Goal: Information Seeking & Learning: Learn about a topic

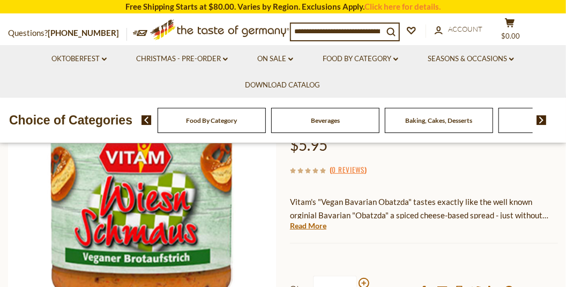
scroll to position [190, 0]
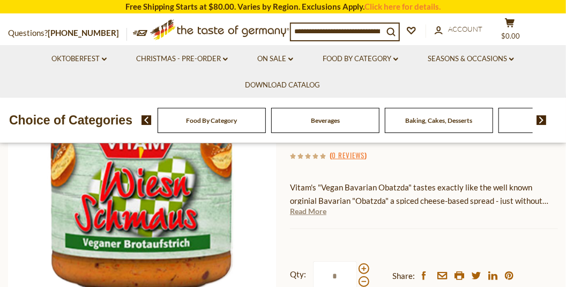
click at [301, 212] on link "Read More" at bounding box center [308, 211] width 36 height 11
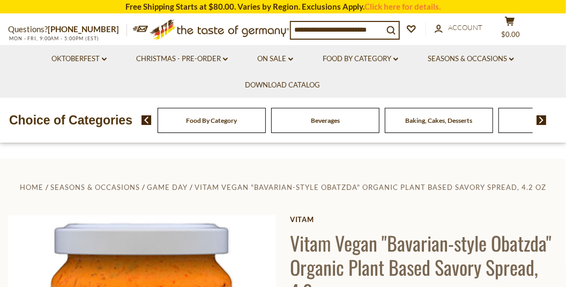
scroll to position [0, 0]
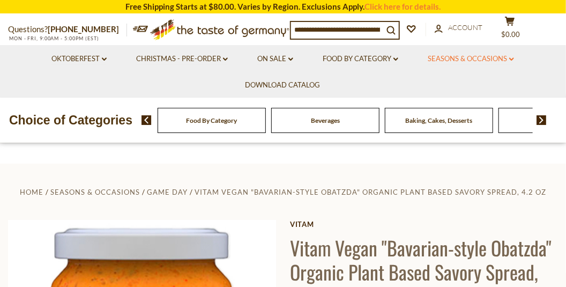
click at [470, 58] on link "Seasons & Occasions dropdown_arrow" at bounding box center [471, 59] width 86 height 12
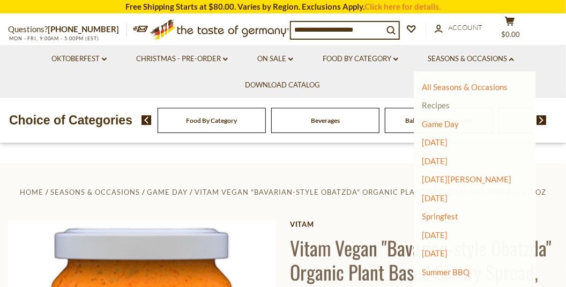
click at [440, 105] on link "Recipes" at bounding box center [436, 105] width 28 height 10
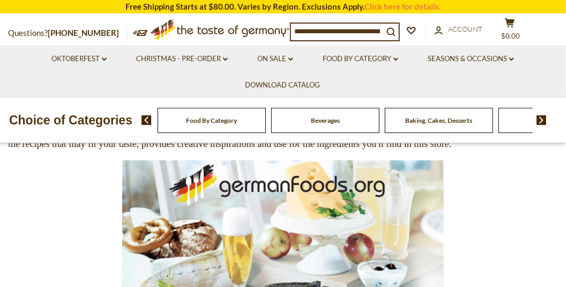
scroll to position [164, 0]
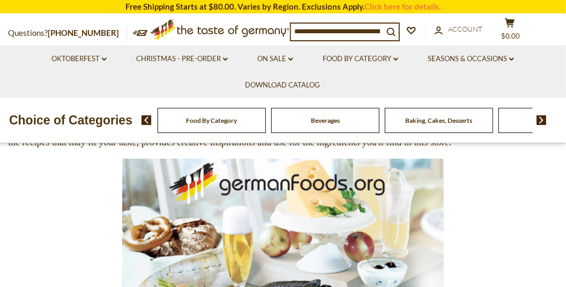
click at [407, 199] on img at bounding box center [283, 266] width 322 height 215
